Goal: Task Accomplishment & Management: Complete application form

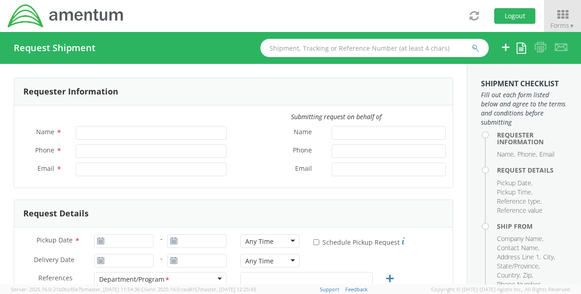
type input "[PERSON_NAME]"
type input "[PHONE_NUMBER]"
type input "[PERSON_NAME][EMAIL_ADDRESS][PERSON_NAME][DOMAIN_NAME]"
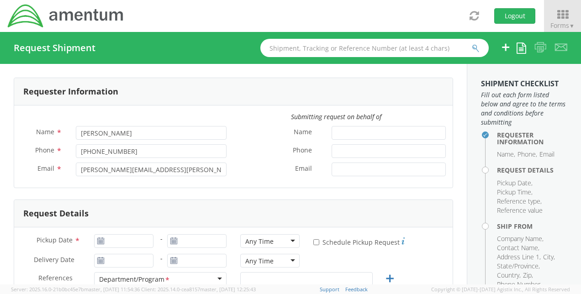
select select "OVHD.100616.00000"
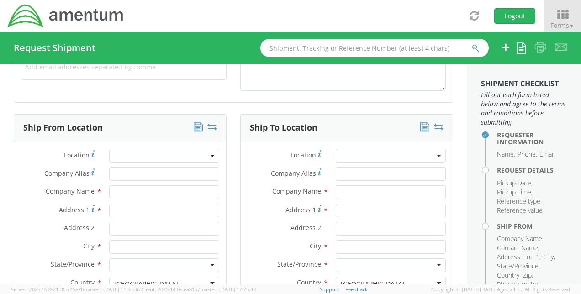
scroll to position [91, 0]
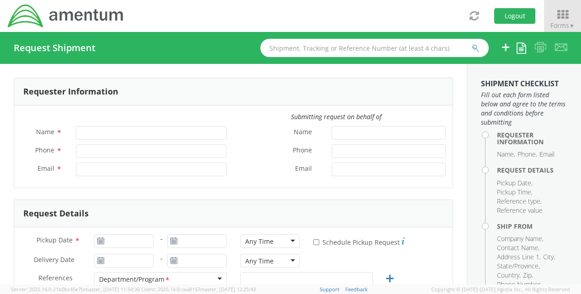
type input "[PERSON_NAME]"
type input "[PHONE_NUMBER]"
type input "[PERSON_NAME][EMAIL_ADDRESS][PERSON_NAME][DOMAIN_NAME]"
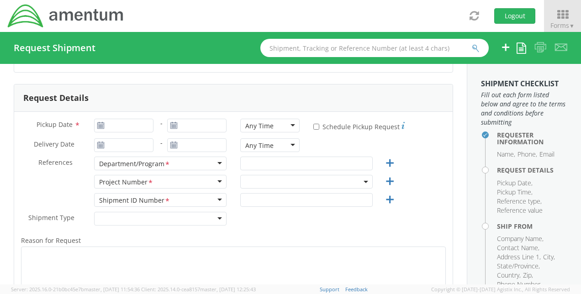
select select "OVHD.100616.00000"
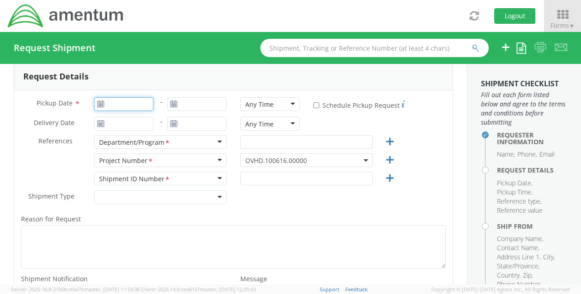
type input "[DATE]"
click at [130, 106] on input "[DATE]" at bounding box center [123, 104] width 59 height 14
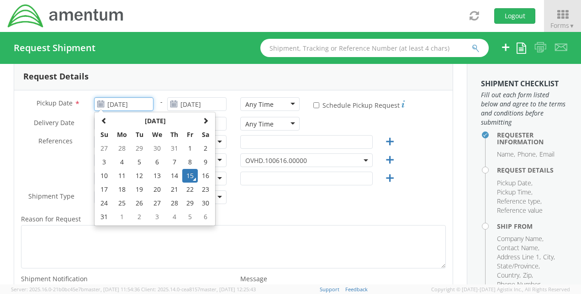
click at [193, 177] on td "15" at bounding box center [190, 176] width 16 height 14
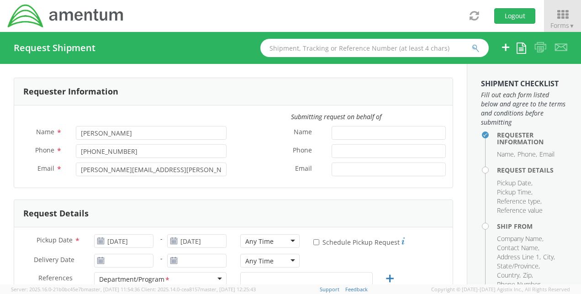
scroll to position [46, 0]
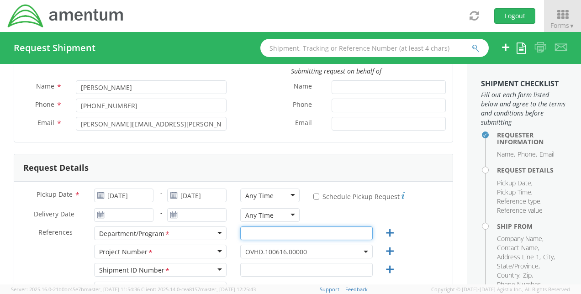
click at [249, 233] on input "text" at bounding box center [306, 234] width 132 height 14
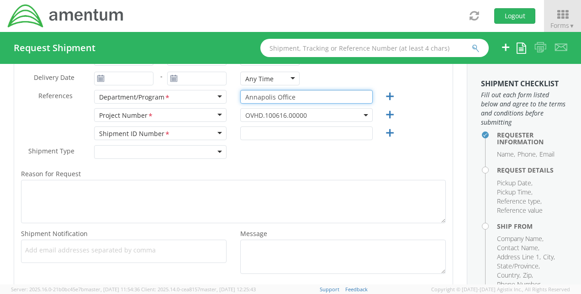
scroll to position [183, 0]
type input "Annapolis Office"
click at [326, 113] on span "OVHD.100616.00000" at bounding box center [306, 115] width 122 height 9
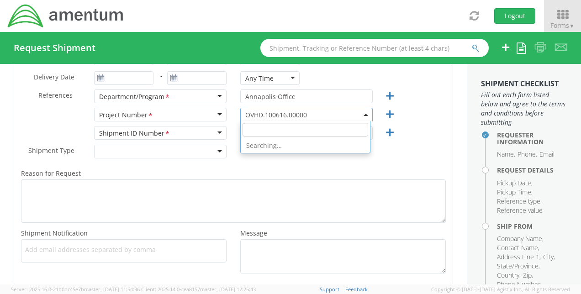
click at [285, 128] on input "search" at bounding box center [306, 130] width 126 height 14
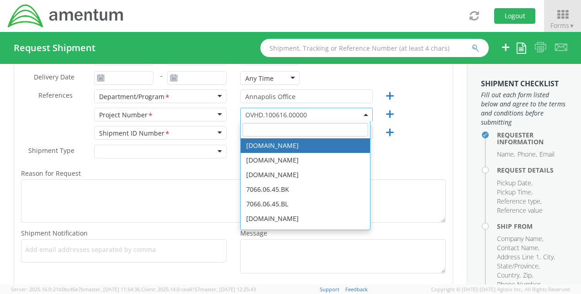
paste input "4505.0007.2.61.91.000.04"
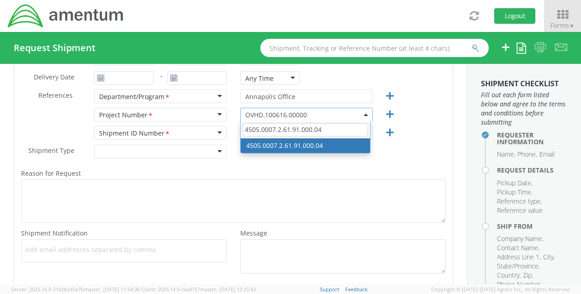
type input "4505.0007.2.61.91.000.04"
select select "4505.0007.2.61.91.000.04"
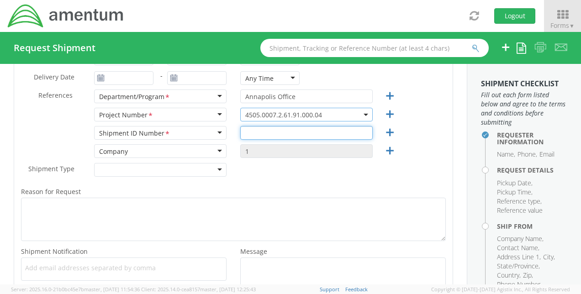
click at [294, 133] on input "text" at bounding box center [306, 133] width 132 height 14
type input "4432579797"
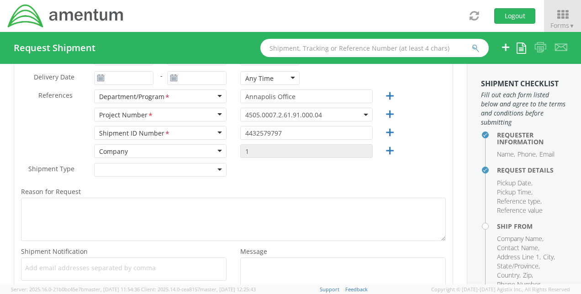
click at [296, 173] on div "Shipment Type * Batch Regular" at bounding box center [233, 172] width 438 height 18
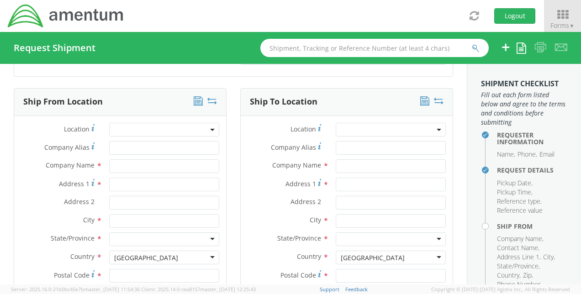
scroll to position [411, 0]
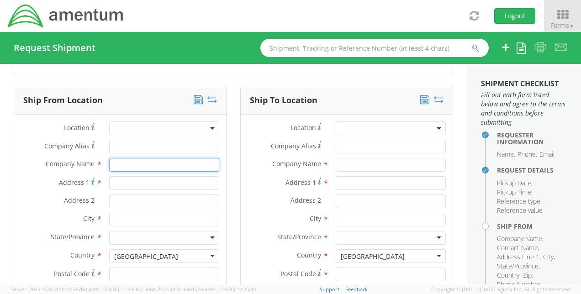
click at [143, 169] on input "text" at bounding box center [164, 165] width 110 height 14
click at [143, 167] on input "text" at bounding box center [164, 165] width 110 height 14
click at [145, 166] on input "text" at bounding box center [164, 165] width 110 height 14
click at [167, 180] on div "searching..." at bounding box center [164, 182] width 109 height 14
type input "Amentum"
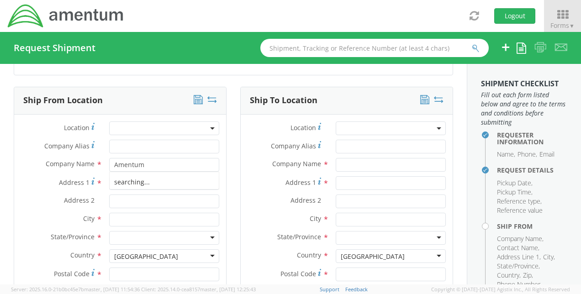
click at [221, 179] on div at bounding box center [164, 183] width 124 height 14
click at [159, 178] on input "Address 1 *" at bounding box center [164, 183] width 110 height 14
type input "[STREET_ADDRESS]"
type input "[GEOGRAPHIC_DATA]"
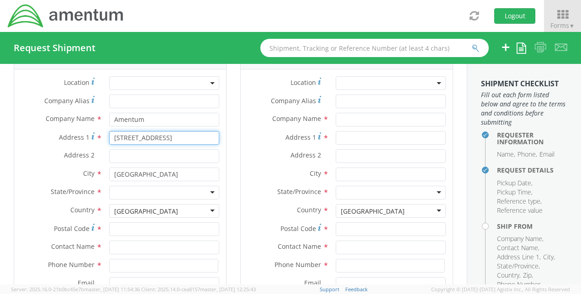
scroll to position [457, 0]
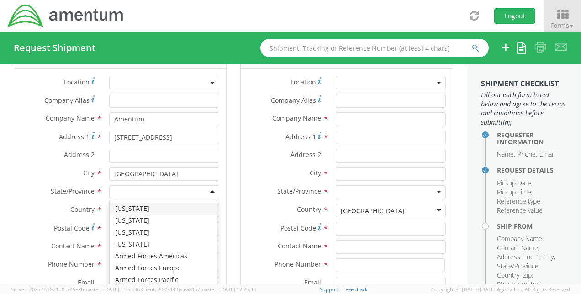
click at [185, 196] on div at bounding box center [164, 192] width 110 height 14
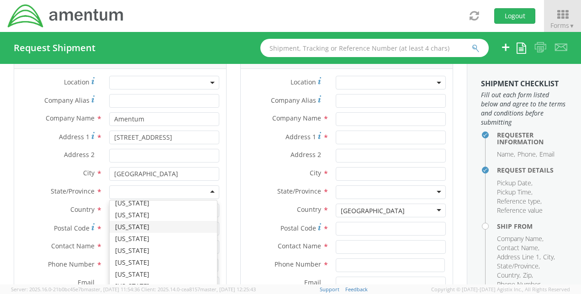
scroll to position [274, 0]
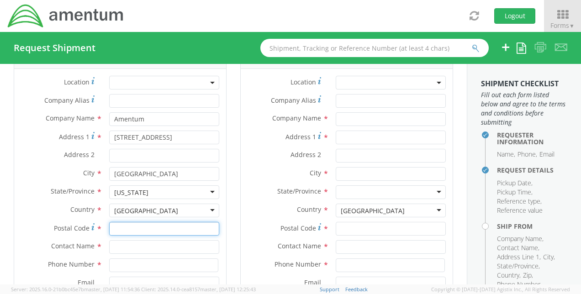
click at [139, 224] on input "Postal Code *" at bounding box center [164, 229] width 110 height 14
type input "20701"
click at [130, 247] on input "text" at bounding box center [164, 247] width 110 height 14
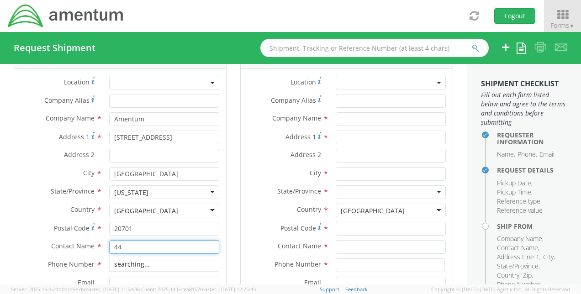
type input "4"
drag, startPoint x: 173, startPoint y: 244, endPoint x: 95, endPoint y: 238, distance: 78.0
click at [95, 240] on div "Contact Name * 4437371314" at bounding box center [120, 247] width 212 height 14
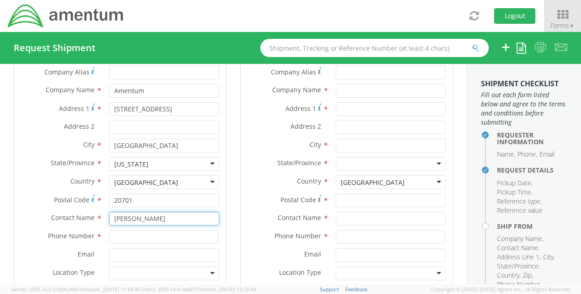
scroll to position [502, 0]
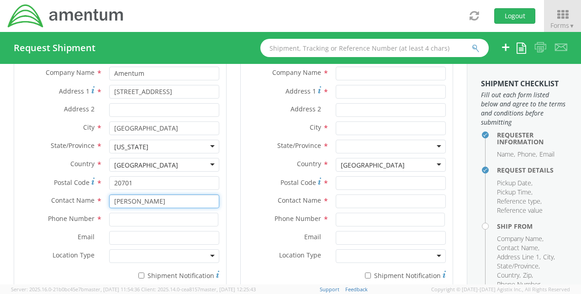
type input "[PERSON_NAME]"
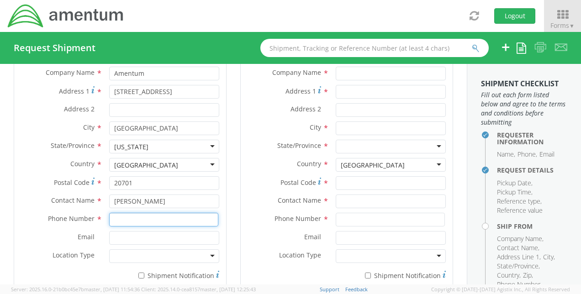
click at [120, 218] on input at bounding box center [163, 220] width 109 height 14
type input "4437371314"
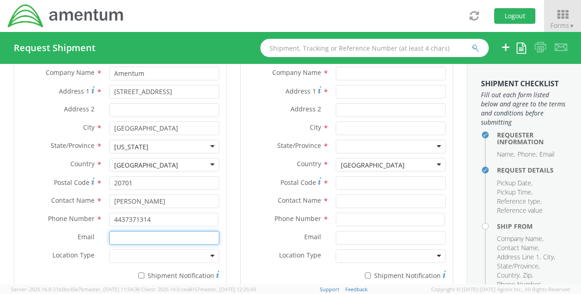
type input "[PERSON_NAME][EMAIL_ADDRESS][PERSON_NAME][DOMAIN_NAME]"
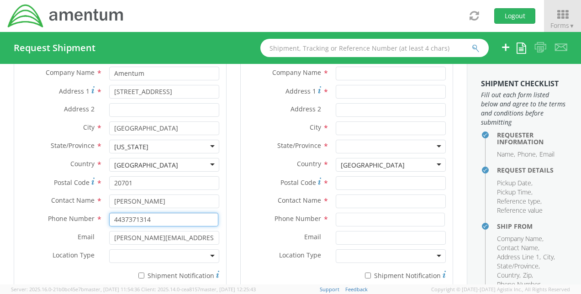
type input "4109798400"
click at [161, 253] on div at bounding box center [164, 256] width 110 height 14
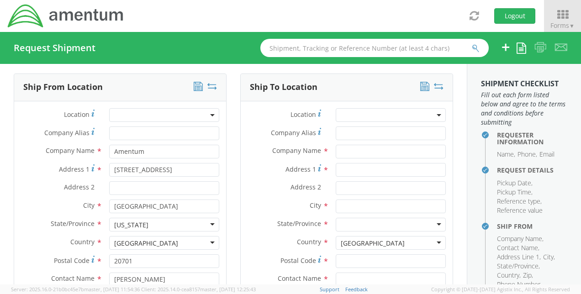
scroll to position [411, 0]
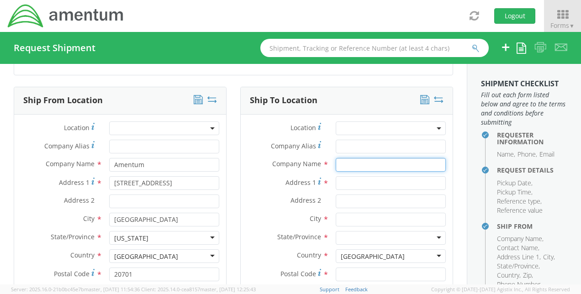
click at [341, 164] on input "text" at bounding box center [391, 165] width 110 height 14
paste input "Spa Building"
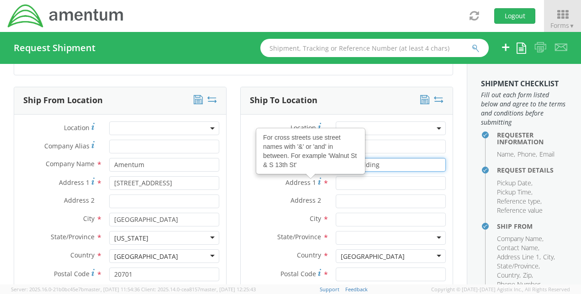
type input "Spa Building"
click at [265, 174] on div "Company Name * [GEOGRAPHIC_DATA]" at bounding box center [347, 167] width 212 height 18
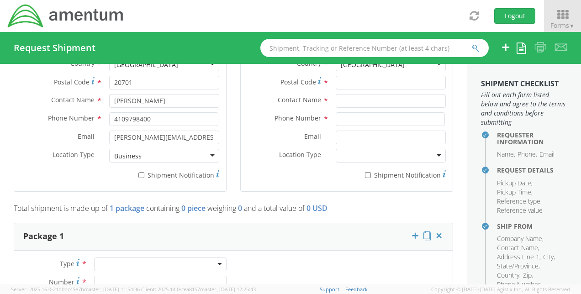
scroll to position [639, 0]
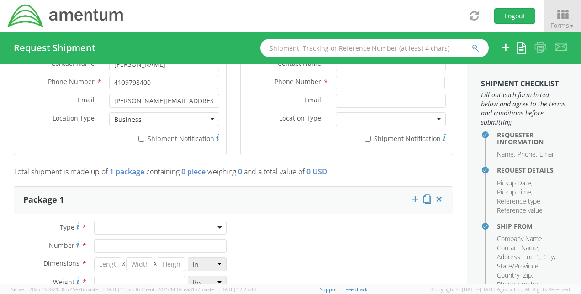
click at [359, 23] on div "Toggle navigation Logout Forms ▼ Home My Shipments Shipping Estimator Desktop S…" at bounding box center [290, 16] width 581 height 32
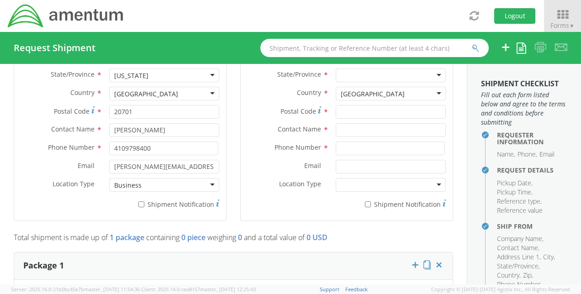
scroll to position [548, 0]
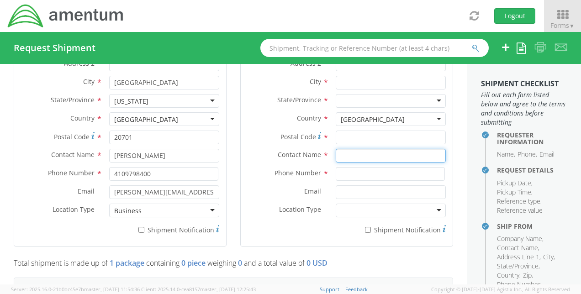
click at [347, 153] on input "text" at bounding box center [391, 156] width 110 height 14
paste input "[PERSON_NAME]"
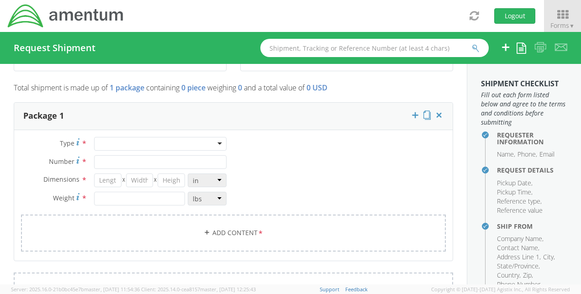
scroll to position [731, 0]
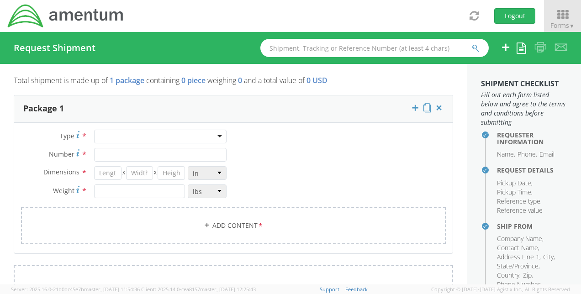
type input "[PERSON_NAME]"
click at [403, 14] on div "Toggle navigation Logout Forms ▼ Home My Shipments Shipping Estimator Desktop S…" at bounding box center [290, 16] width 581 height 32
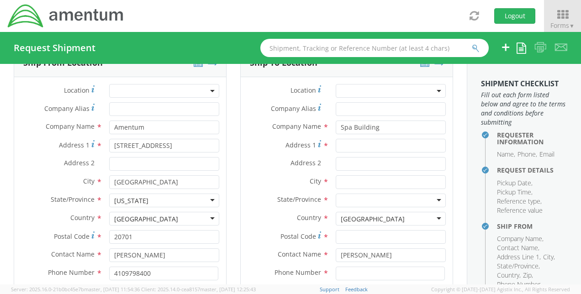
scroll to position [365, 0]
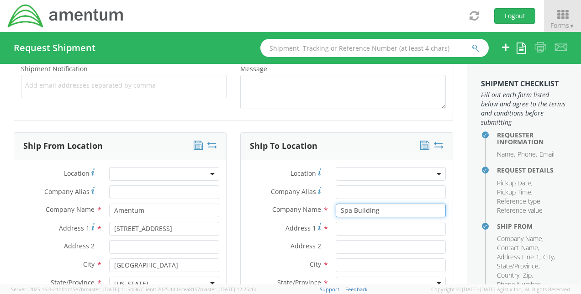
drag, startPoint x: 392, startPoint y: 211, endPoint x: 328, endPoint y: 211, distance: 64.0
click at [329, 211] on div "Spa Building" at bounding box center [391, 211] width 124 height 14
paste input "Harrogate Lifestyle Apartments"
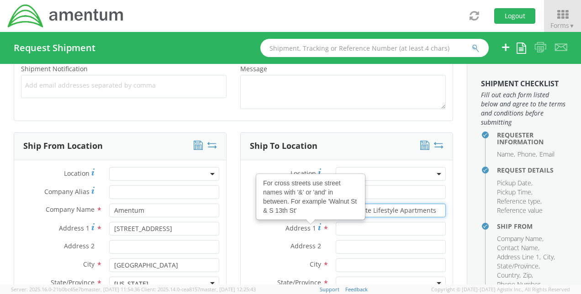
type input "Harrogate Lifestyle Apartments"
click at [253, 233] on div "Address 1 For cross streets use street names with '&' or 'and' in between. For …" at bounding box center [347, 229] width 212 height 14
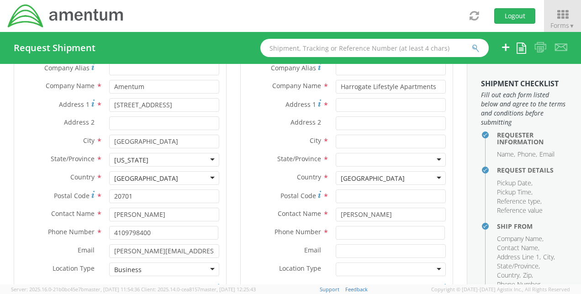
scroll to position [502, 0]
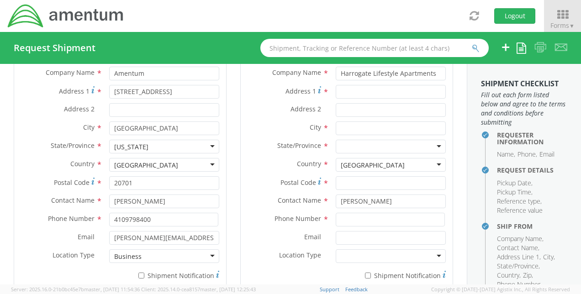
click at [433, 18] on div "Toggle navigation Logout Forms ▼ Home My Shipments Shipping Estimator Desktop S…" at bounding box center [290, 16] width 581 height 32
click at [346, 110] on input "Address 2 *" at bounding box center [391, 110] width 110 height 14
paste input "Apt. 12"
type input "Apt. 12"
click at [299, 12] on div "Toggle navigation Logout Forms ▼ Home My Shipments Shipping Estimator Desktop S…" at bounding box center [290, 16] width 581 height 32
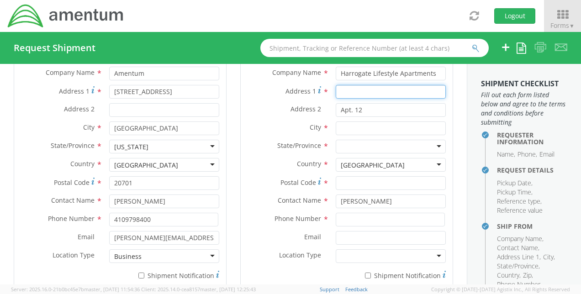
click at [341, 91] on input "Address 1 *" at bounding box center [391, 92] width 110 height 14
paste input "[STREET_ADDRESS]"
type input "[STREET_ADDRESS]"
click at [286, 126] on label "City *" at bounding box center [285, 127] width 88 height 12
click at [282, 15] on div "Toggle navigation Logout Forms ▼ Home My Shipments Shipping Estimator Desktop S…" at bounding box center [290, 16] width 581 height 32
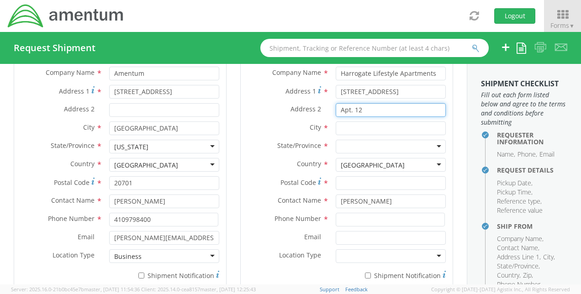
drag, startPoint x: 370, startPoint y: 107, endPoint x: 322, endPoint y: 106, distance: 48.4
click at [322, 106] on div "Address 2 * Apt. 12" at bounding box center [347, 110] width 212 height 14
paste input "Spa Building"
type input "Spa Building"
click at [382, 90] on input "[STREET_ADDRESS]" at bounding box center [391, 92] width 110 height 14
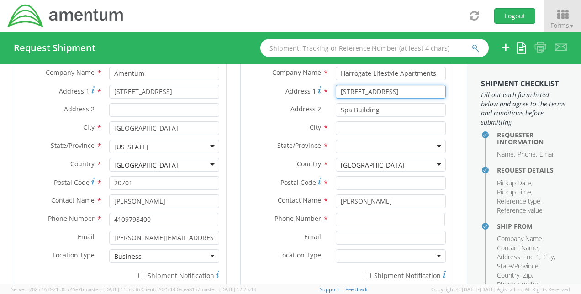
type input "[STREET_ADDRESS]"
click at [391, 118] on div "Address 2 * [GEOGRAPHIC_DATA]" at bounding box center [347, 112] width 212 height 18
click at [430, 161] on div "[GEOGRAPHIC_DATA]" at bounding box center [391, 165] width 110 height 14
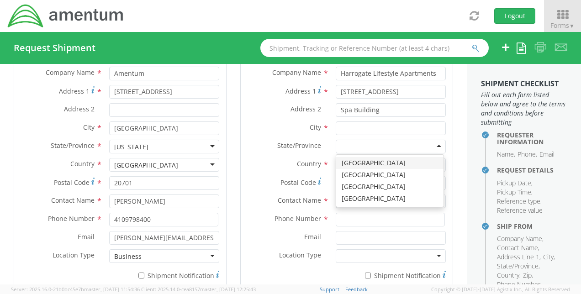
click at [376, 146] on div at bounding box center [391, 147] width 110 height 14
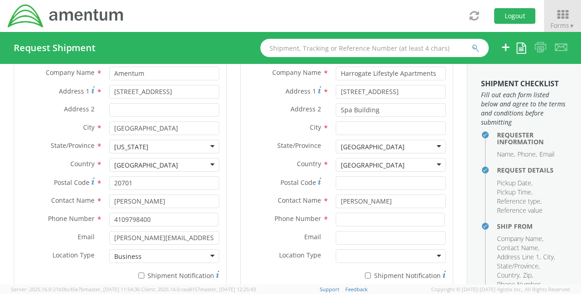
click at [352, 125] on input "text" at bounding box center [391, 128] width 110 height 14
paste input "Harrogate"
type input "Harrogate"
click at [479, 204] on aside "Shipment Checklist Fill out each form listed below and agree to the terms and c…" at bounding box center [524, 174] width 114 height 221
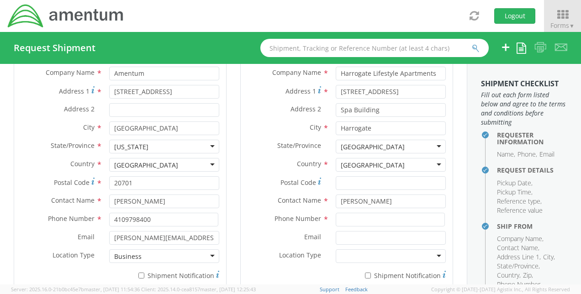
click at [449, 196] on div "Ship To Location Location * Company Alias * Company Name * Harrogate Lifestyle …" at bounding box center [346, 149] width 227 height 308
click at [352, 181] on input "Postal Code *" at bounding box center [391, 183] width 110 height 14
paste input "HG1 1BT"
type input "HG1 1BT"
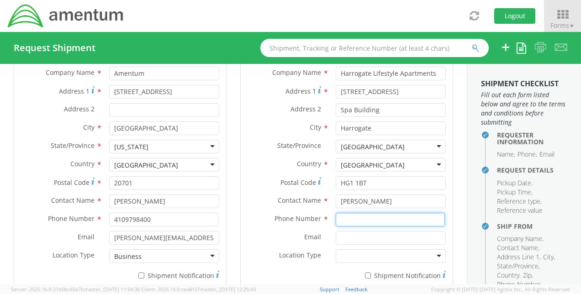
click at [356, 222] on input at bounding box center [390, 220] width 109 height 14
click at [350, 220] on input at bounding box center [390, 220] width 109 height 14
paste input "609.506.3017"
click at [350, 221] on input "609.506.3017" at bounding box center [390, 220] width 109 height 14
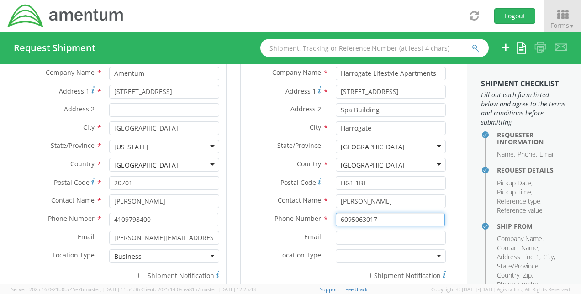
type input "6095063017"
click at [449, 220] on div "Ship To Location Location * Company Alias * Company Name * Harrogate Lifestyle …" at bounding box center [346, 149] width 227 height 308
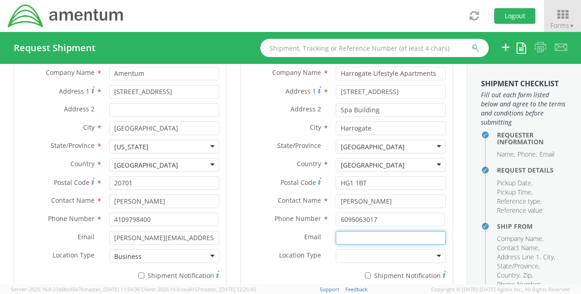
click at [343, 235] on input "Email *" at bounding box center [391, 238] width 110 height 14
paste input "[PERSON_NAME][EMAIL_ADDRESS][PERSON_NAME][DOMAIN_NAME]"
type input "[PERSON_NAME][EMAIL_ADDRESS][PERSON_NAME][DOMAIN_NAME]"
click at [433, 253] on div at bounding box center [391, 256] width 110 height 14
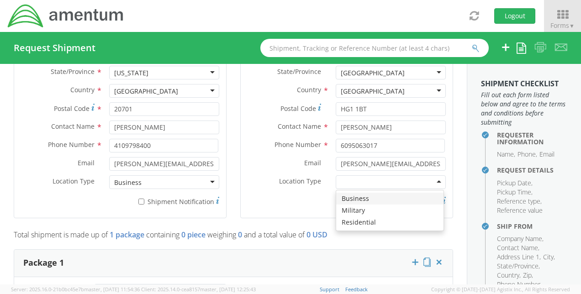
scroll to position [594, 0]
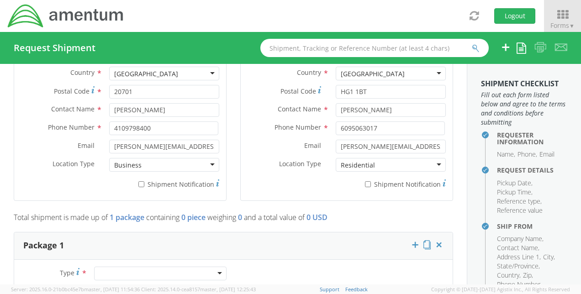
click at [282, 185] on div "* Shipment Notification" at bounding box center [347, 182] width 212 height 13
click at [138, 185] on input "* Shipment Notification" at bounding box center [141, 184] width 6 height 6
checkbox input "true"
click at [365, 184] on input "* Shipment Notification" at bounding box center [368, 184] width 6 height 6
checkbox input "true"
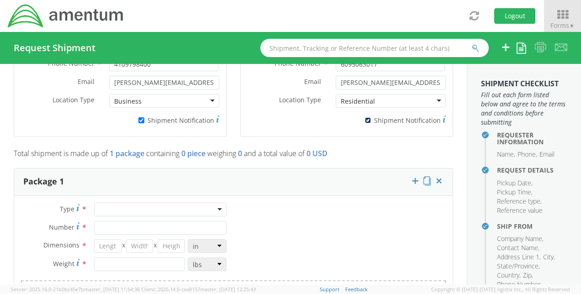
scroll to position [685, 0]
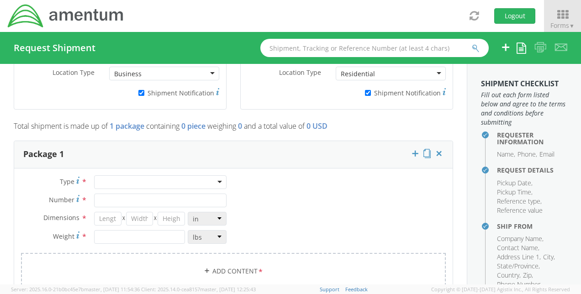
click at [214, 182] on div at bounding box center [160, 182] width 132 height 14
click at [149, 196] on input "Number *" at bounding box center [160, 201] width 132 height 14
type input "1"
click at [135, 233] on input "number" at bounding box center [139, 237] width 91 height 14
type input "15"
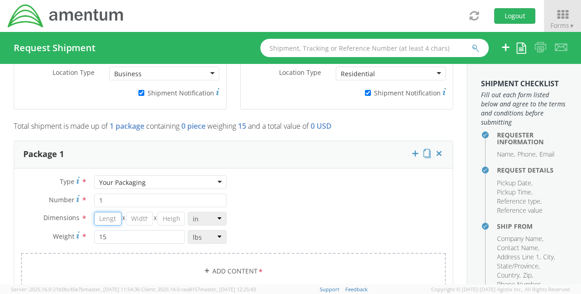
click at [118, 218] on input "number" at bounding box center [107, 219] width 27 height 14
type input "1"
type input "24"
click at [137, 219] on input "number" at bounding box center [139, 219] width 27 height 14
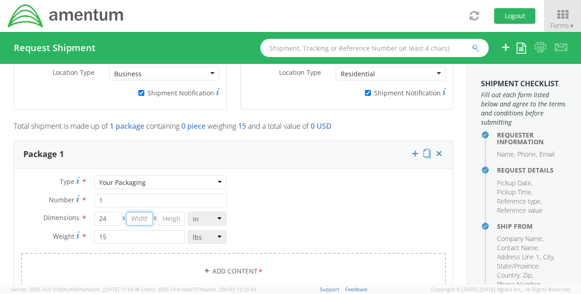
type input "3"
type input "18"
click at [169, 220] on input "number" at bounding box center [171, 219] width 27 height 14
type input "36"
click at [229, 265] on link "Add Content *" at bounding box center [233, 271] width 425 height 37
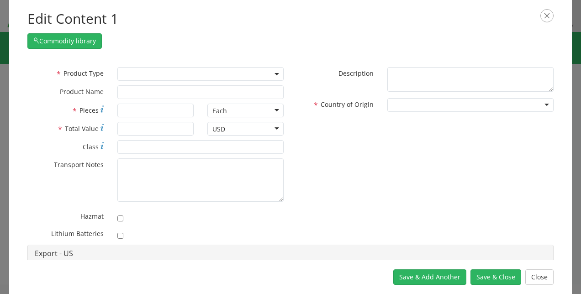
click at [241, 269] on div "Save & Add Another Save & Close Close" at bounding box center [290, 277] width 563 height 34
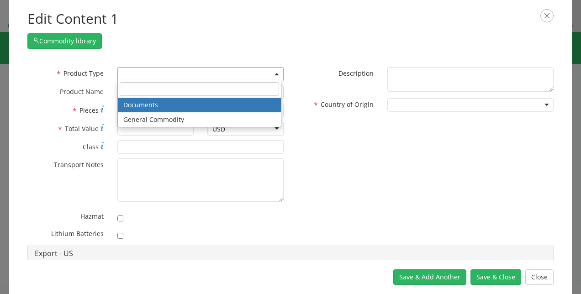
click at [270, 74] on span at bounding box center [200, 74] width 166 height 14
select select "DOCUMENT"
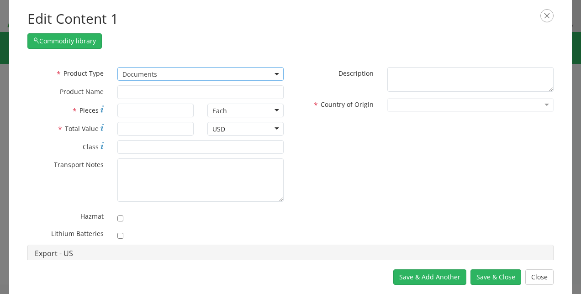
type input "Document"
type input "1"
type textarea "Documents"
type input "4911.99.8000"
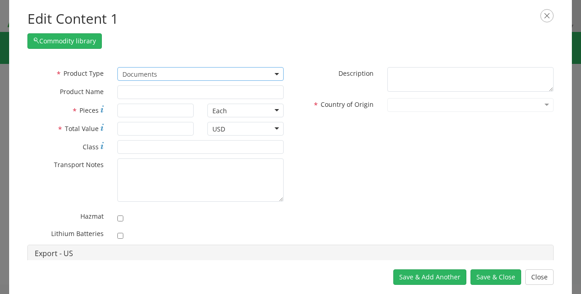
type input "EAR99"
type input "4911.99.8000"
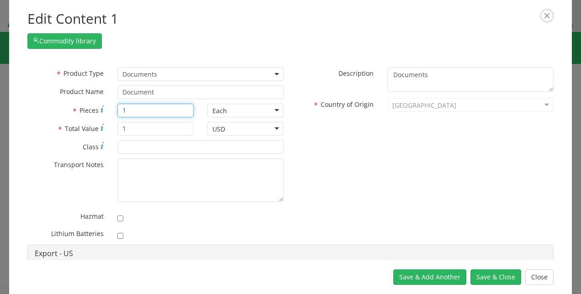
drag, startPoint x: 129, startPoint y: 110, endPoint x: 116, endPoint y: 111, distance: 12.4
click at [117, 111] on input "1" at bounding box center [155, 111] width 76 height 14
type input "4"
drag, startPoint x: 143, startPoint y: 128, endPoint x: 109, endPoint y: 127, distance: 34.3
click at [109, 127] on div "* Total Value 1" at bounding box center [111, 129] width 180 height 14
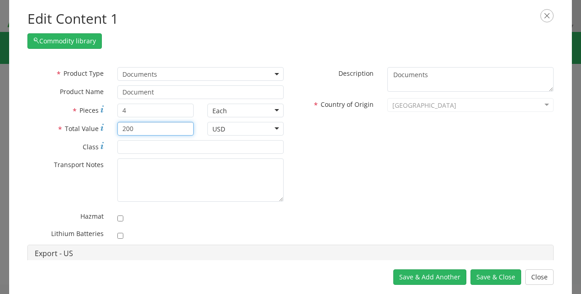
type input "200"
click at [543, 106] on div "[GEOGRAPHIC_DATA]" at bounding box center [470, 105] width 166 height 14
click at [540, 103] on div "[GEOGRAPHIC_DATA]" at bounding box center [470, 105] width 166 height 14
click at [380, 108] on div "[GEOGRAPHIC_DATA] [GEOGRAPHIC_DATA] [GEOGRAPHIC_DATA] [GEOGRAPHIC_DATA] [GEOGRA…" at bounding box center [470, 105] width 180 height 14
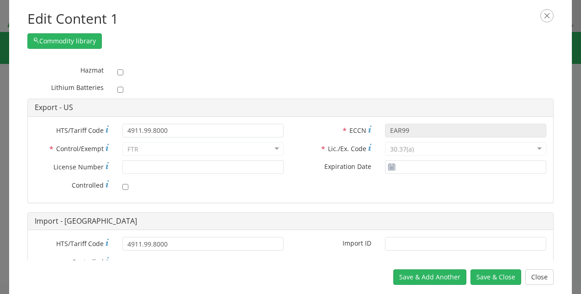
scroll to position [182, 0]
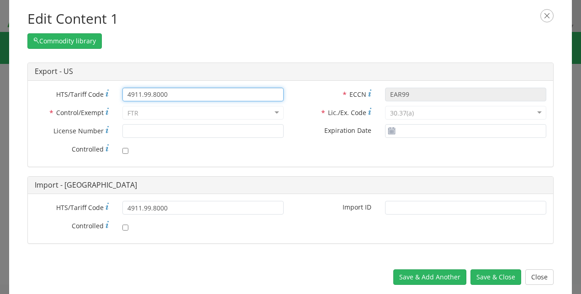
drag, startPoint x: 174, startPoint y: 91, endPoint x: 106, endPoint y: 84, distance: 69.0
click at [101, 83] on div "* HTS/Tariff Code 4911.99.8000 * Control/Exempt FTR FTR ATF BIS DEA EPA FDA FTR…" at bounding box center [290, 123] width 525 height 86
paste input "0000000"
type input "0000000000"
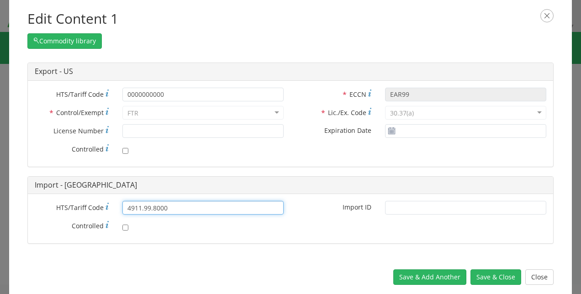
drag, startPoint x: 170, startPoint y: 208, endPoint x: 116, endPoint y: 202, distance: 55.1
click at [113, 201] on div "* HTS/Tariff Code 4911.99.8000" at bounding box center [159, 208] width 263 height 14
drag, startPoint x: 119, startPoint y: 201, endPoint x: 172, endPoint y: 207, distance: 53.8
click at [172, 207] on input "4911.99.8000" at bounding box center [202, 208] width 161 height 14
drag, startPoint x: 172, startPoint y: 207, endPoint x: 123, endPoint y: 201, distance: 49.3
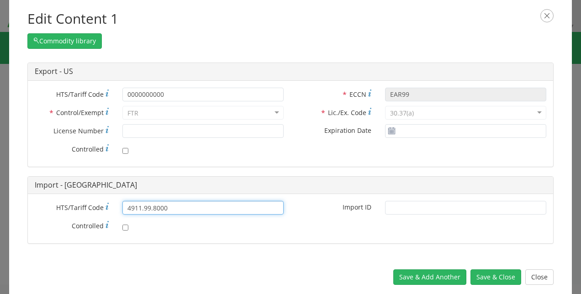
click at [123, 201] on input "4911.99.8000" at bounding box center [202, 208] width 161 height 14
type input "00000000"
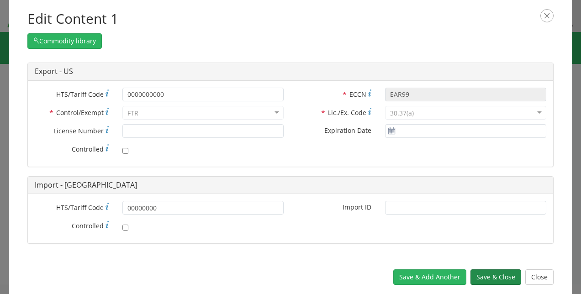
click at [488, 277] on button "Save & Close" at bounding box center [495, 277] width 51 height 16
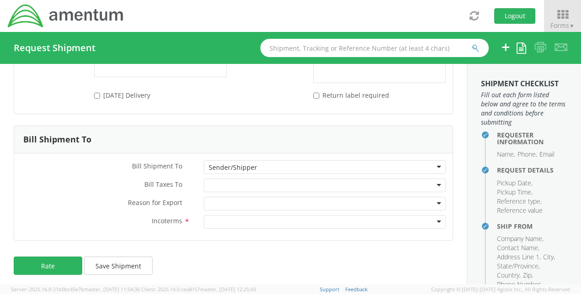
scroll to position [190, 0]
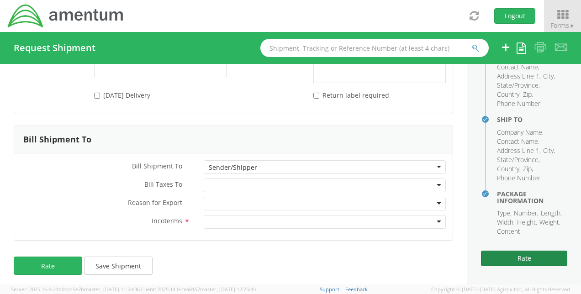
click at [502, 257] on button "Rate" at bounding box center [524, 259] width 86 height 16
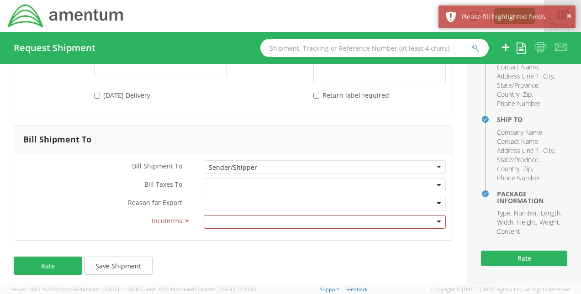
click at [429, 217] on div at bounding box center [325, 222] width 242 height 14
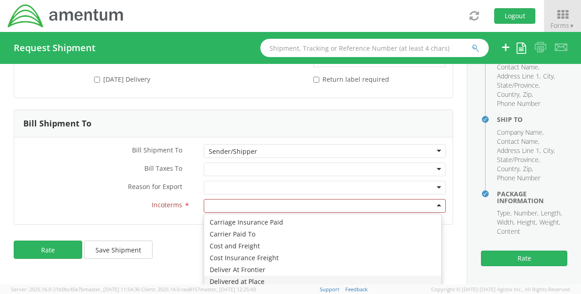
scroll to position [1435, 0]
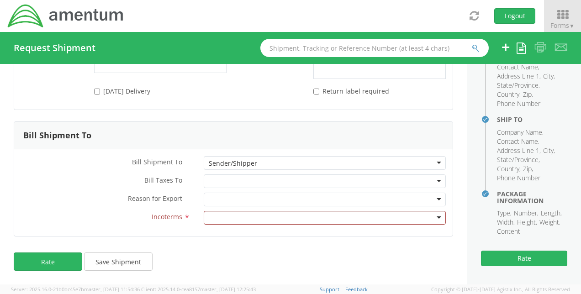
click at [424, 129] on div "Bill Shipment To Bill Shipment To * Sender/Shipper Sender/Shipper Recipient Acc…" at bounding box center [233, 178] width 439 height 115
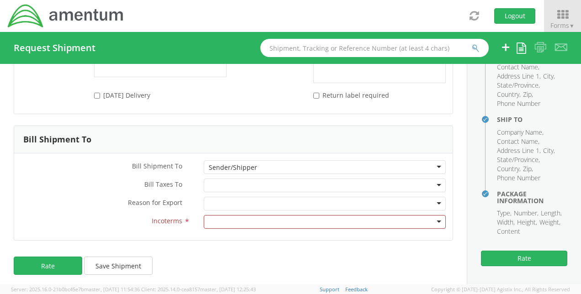
click at [243, 195] on div "Bill Shipment To * Sender/Shipper Sender/Shipper Recipient Account Sender/Shipp…" at bounding box center [233, 196] width 438 height 73
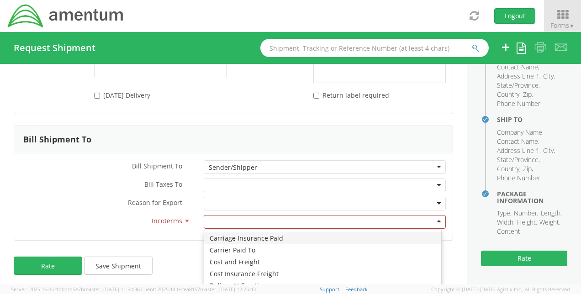
click at [434, 215] on div at bounding box center [325, 222] width 242 height 14
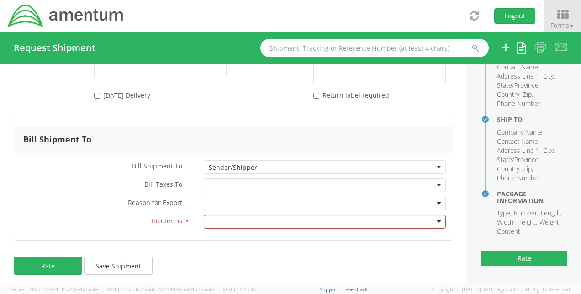
click at [160, 202] on span "Reason for Export" at bounding box center [155, 203] width 54 height 9
click at [432, 199] on div at bounding box center [325, 204] width 242 height 14
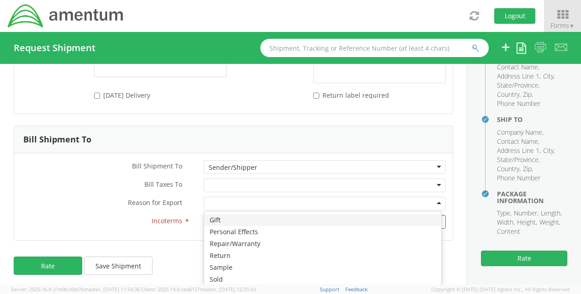
click at [432, 199] on div at bounding box center [325, 204] width 242 height 14
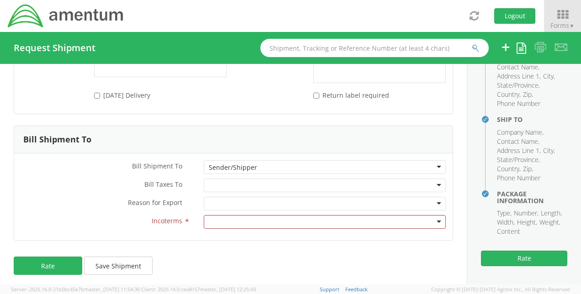
drag, startPoint x: 172, startPoint y: 210, endPoint x: 179, endPoint y: 211, distance: 6.9
click at [173, 210] on div "Reason for Export * Gift Personal Effects Repair/Warranty Return Sample Sold Te…" at bounding box center [233, 206] width 438 height 18
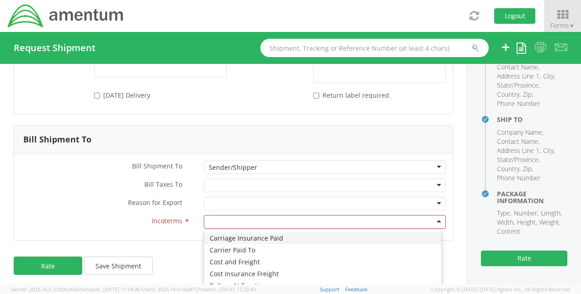
click at [430, 215] on div at bounding box center [325, 222] width 242 height 14
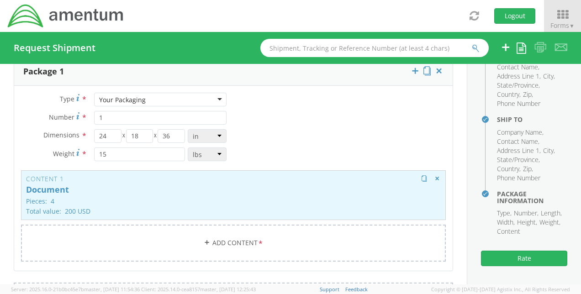
scroll to position [762, 0]
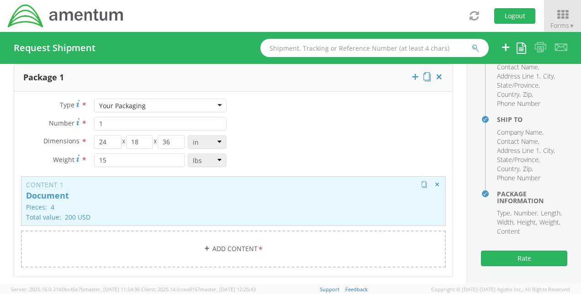
click at [245, 199] on div "Content 1 Document Pieces: 4 Total value: 200 USD HAZMAT" at bounding box center [233, 201] width 425 height 50
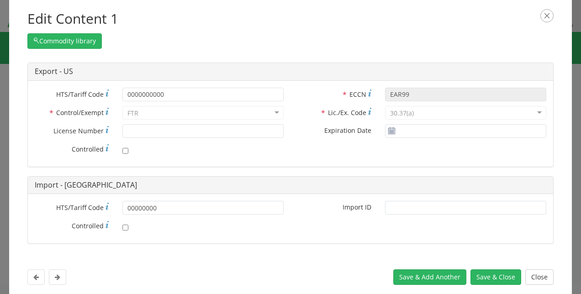
click at [243, 113] on div "FTR" at bounding box center [202, 113] width 161 height 14
click at [274, 112] on div "FTR" at bounding box center [202, 113] width 161 height 14
click at [270, 111] on div "FTR" at bounding box center [202, 113] width 161 height 14
click at [549, 14] on icon "button" at bounding box center [546, 15] width 13 height 13
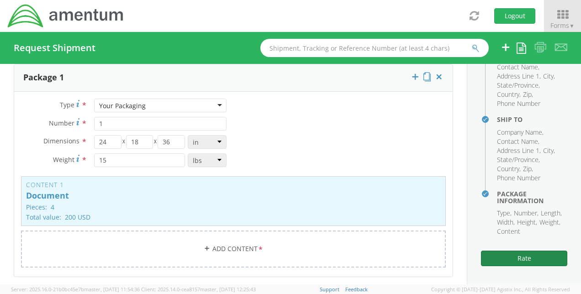
scroll to position [808, 0]
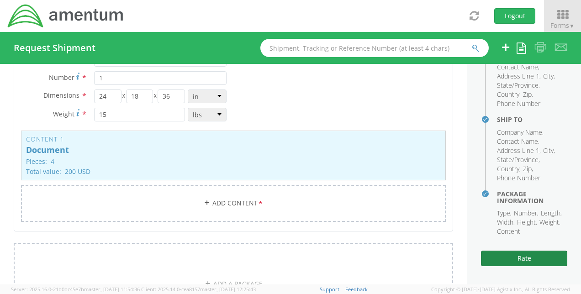
click at [496, 258] on button "Rate" at bounding box center [524, 259] width 86 height 16
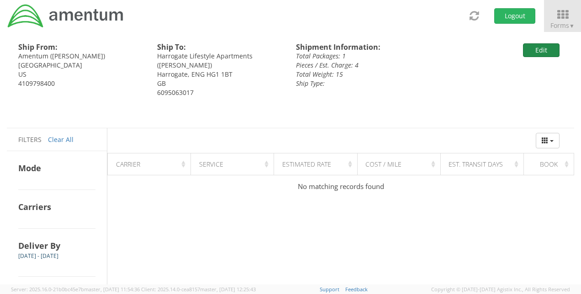
click at [548, 54] on button "Edit" at bounding box center [541, 50] width 37 height 14
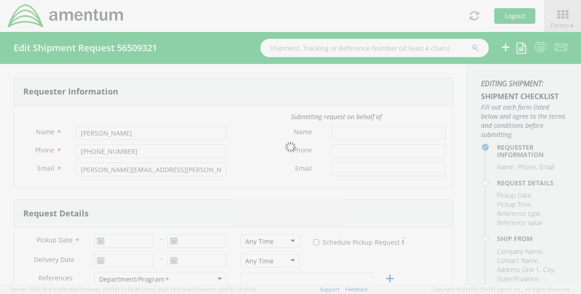
type input "[DATE]"
type input "Annapolis Office"
type input "4432579797"
select select
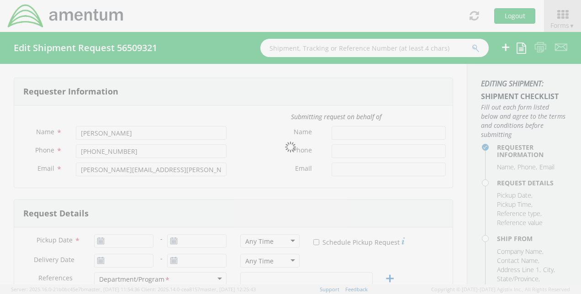
type input "Amentum"
type input "[STREET_ADDRESS]"
type input "[GEOGRAPHIC_DATA]"
type input "20701"
type input "[PERSON_NAME]"
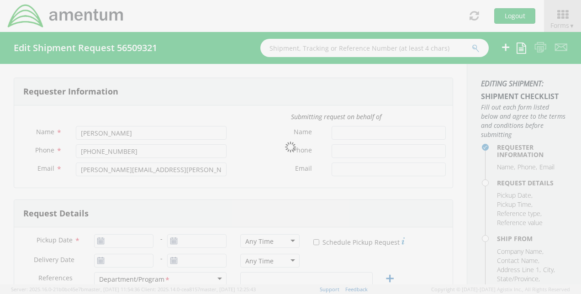
type input "4109798400"
type input "[PERSON_NAME][EMAIL_ADDRESS][PERSON_NAME][DOMAIN_NAME]"
checkbox input "true"
select select
type input "Harrogate Lifestyle Apartments"
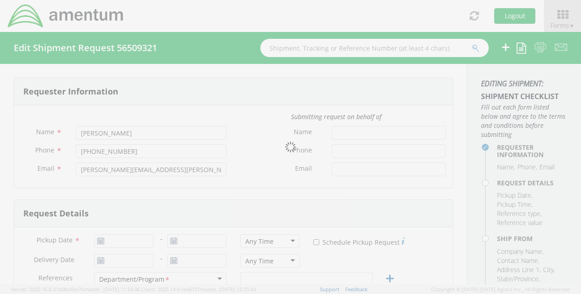
type input "[STREET_ADDRESS]"
type input "Spa Building"
type input "Harrogate"
type input "HG1 1BT"
type input "[PERSON_NAME]"
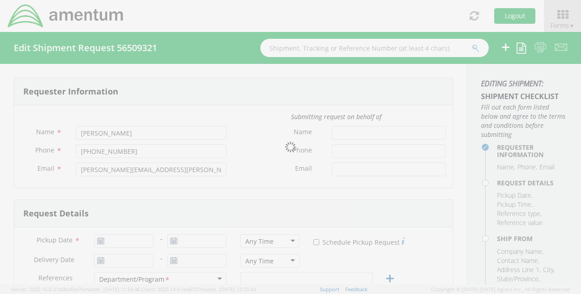
type input "6095063017"
type input "[PERSON_NAME][EMAIL_ADDRESS][PERSON_NAME][DOMAIN_NAME]"
checkbox input "true"
type input "1"
type input "24"
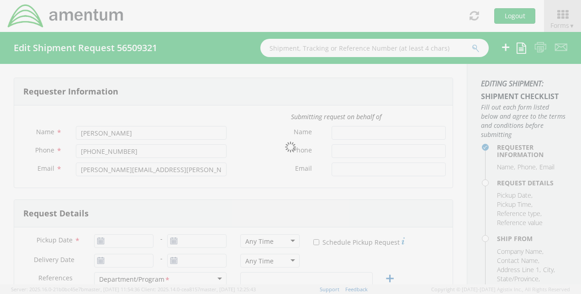
type input "18"
type input "36"
type input "15"
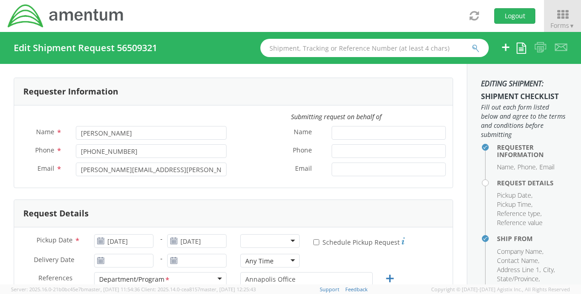
select select "OVHD.100616.00000"
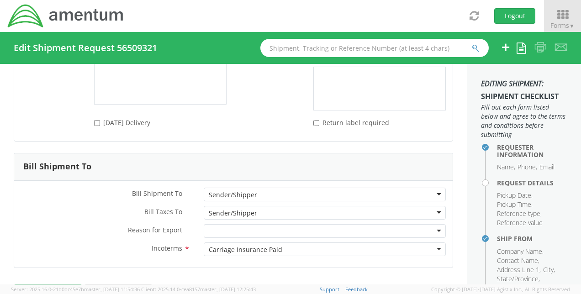
scroll to position [1406, 0]
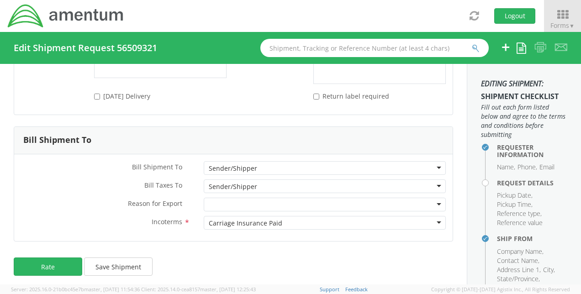
click at [427, 219] on div "Carriage Insurance Paid" at bounding box center [325, 223] width 242 height 14
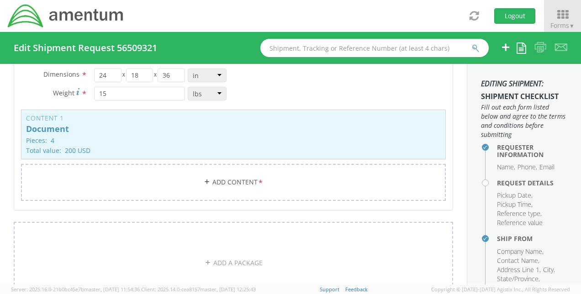
scroll to position [858, 0]
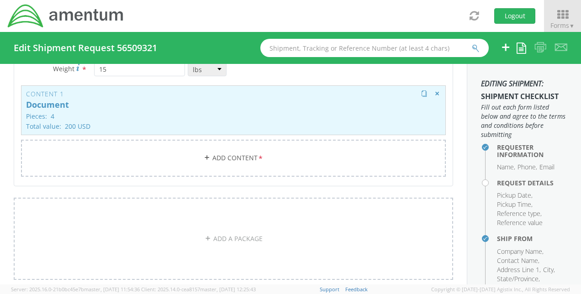
click at [201, 118] on div "Content 1 Document Pieces: 4 Total value: 200 USD HAZMAT" at bounding box center [233, 110] width 425 height 50
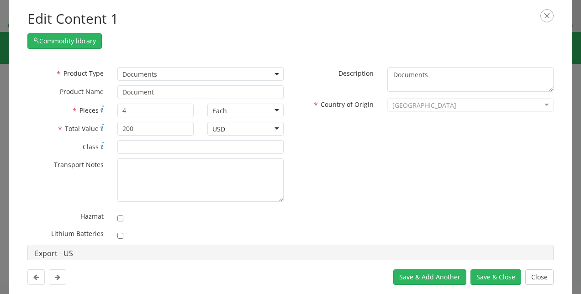
scroll to position [0, 0]
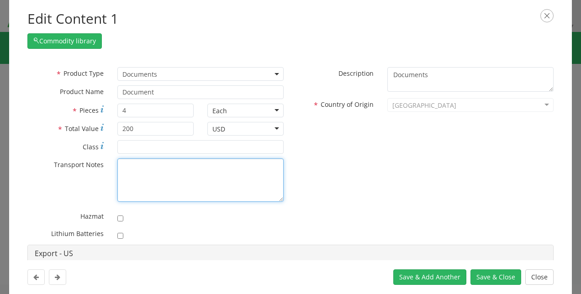
click at [122, 168] on textarea "* Transport Notes" at bounding box center [200, 179] width 166 height 43
paste textarea "• (2) full size drawings sets (24”x34”) • (2) half size drawing sets (11”x18”) …"
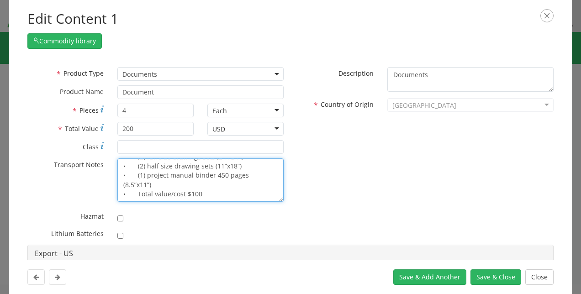
scroll to position [18, 0]
drag, startPoint x: 196, startPoint y: 182, endPoint x: 121, endPoint y: 185, distance: 75.4
click at [121, 185] on textarea "• (2) full size drawings sets (24”x34”) • (2) half size drawing sets (11”x18”) …" at bounding box center [200, 179] width 166 height 43
type textarea "• (2) full size drawings sets (24”x34”) • (2) half size drawing sets (11”x18”) …"
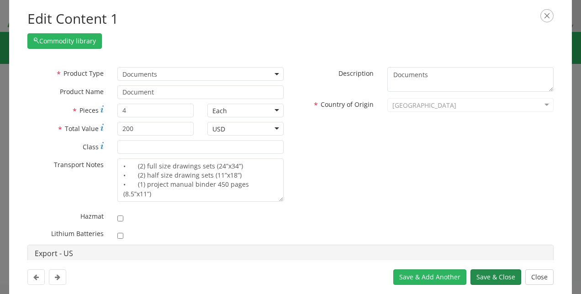
click at [477, 279] on button "Save & Close" at bounding box center [495, 277] width 51 height 16
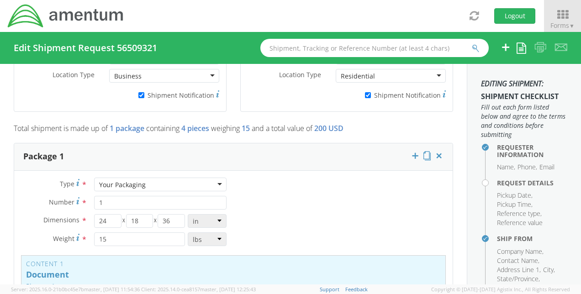
scroll to position [766, 0]
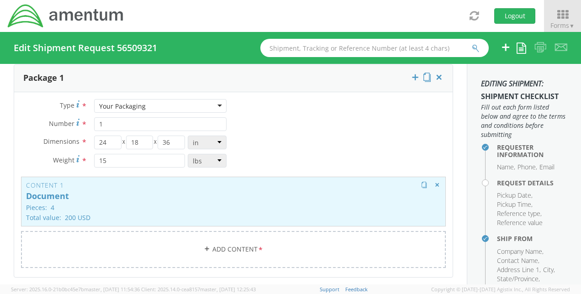
click at [200, 204] on p "Pieces: 4" at bounding box center [233, 207] width 415 height 7
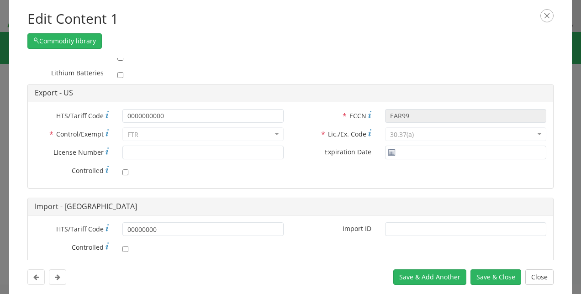
scroll to position [182, 0]
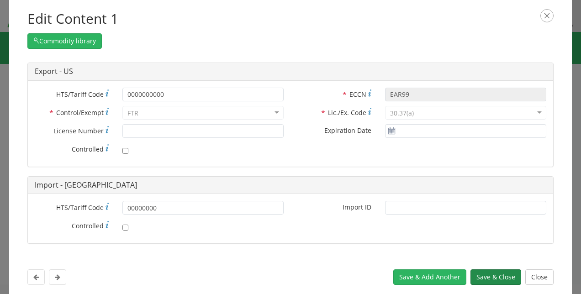
click at [474, 278] on button "Save & Close" at bounding box center [495, 277] width 51 height 16
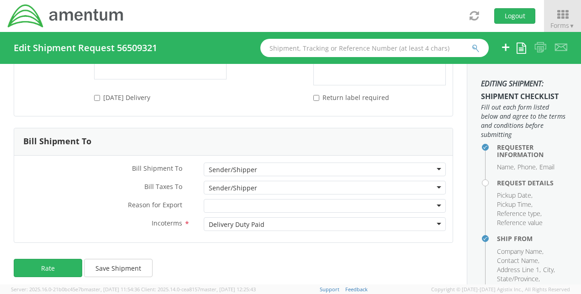
scroll to position [1406, 0]
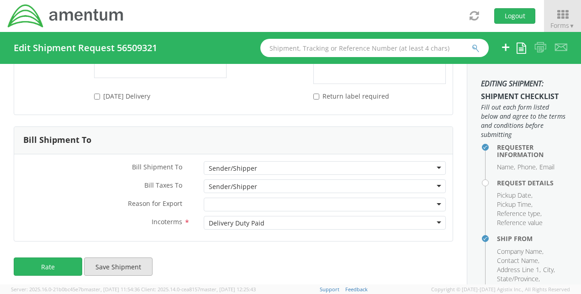
click at [107, 261] on button "Save Shipment" at bounding box center [118, 267] width 69 height 18
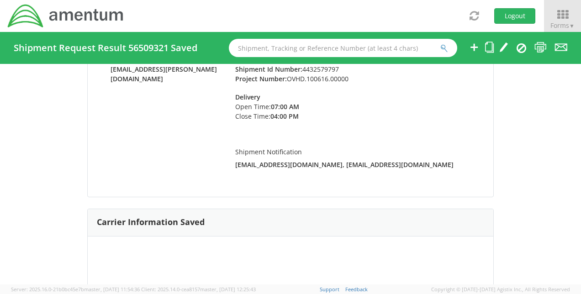
scroll to position [137, 0]
